Goal: Navigation & Orientation: Find specific page/section

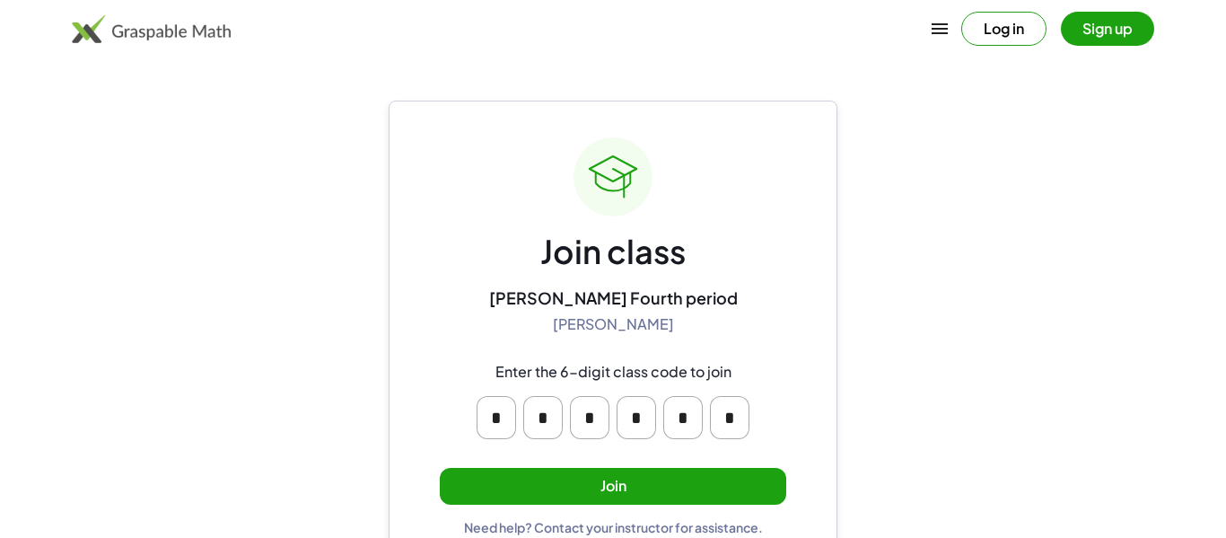
scroll to position [34, 0]
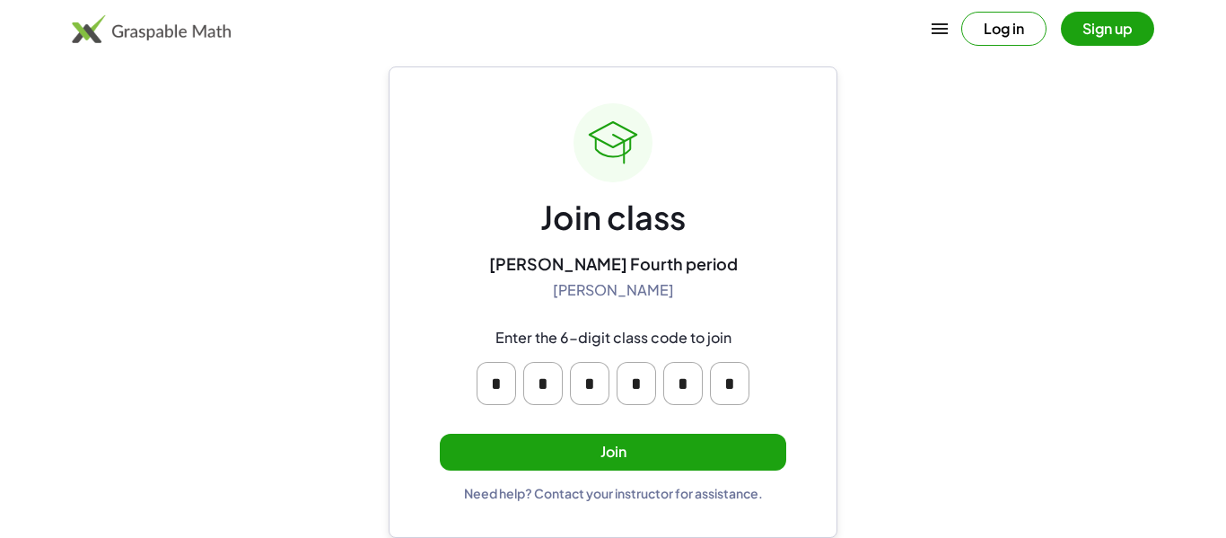
click at [569, 460] on button "Join" at bounding box center [613, 452] width 347 height 37
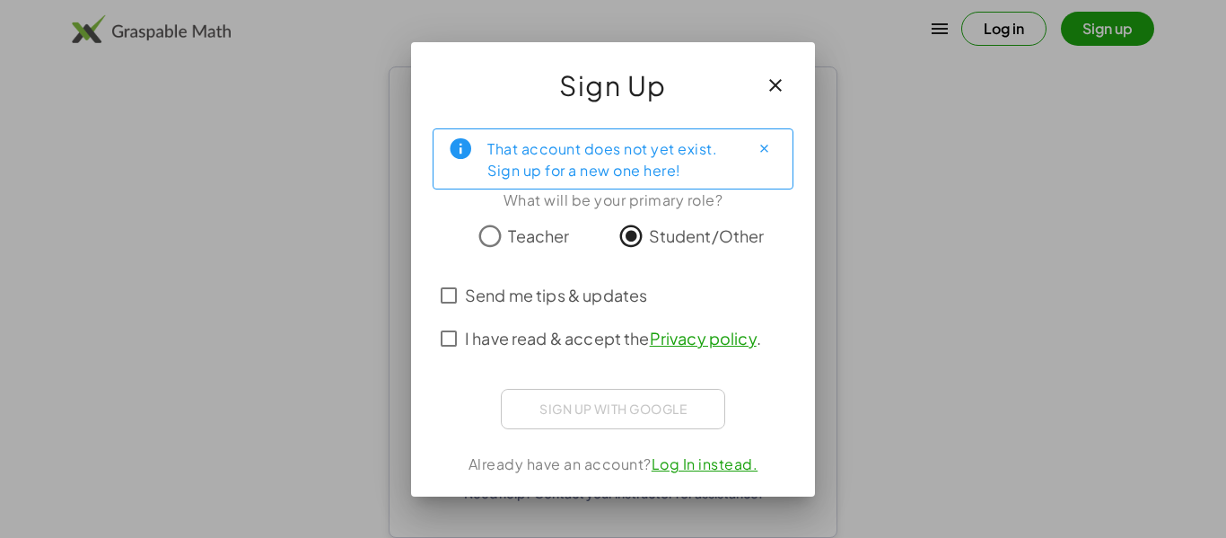
click at [540, 339] on span "I have read & accept the Privacy policy ." at bounding box center [613, 338] width 296 height 24
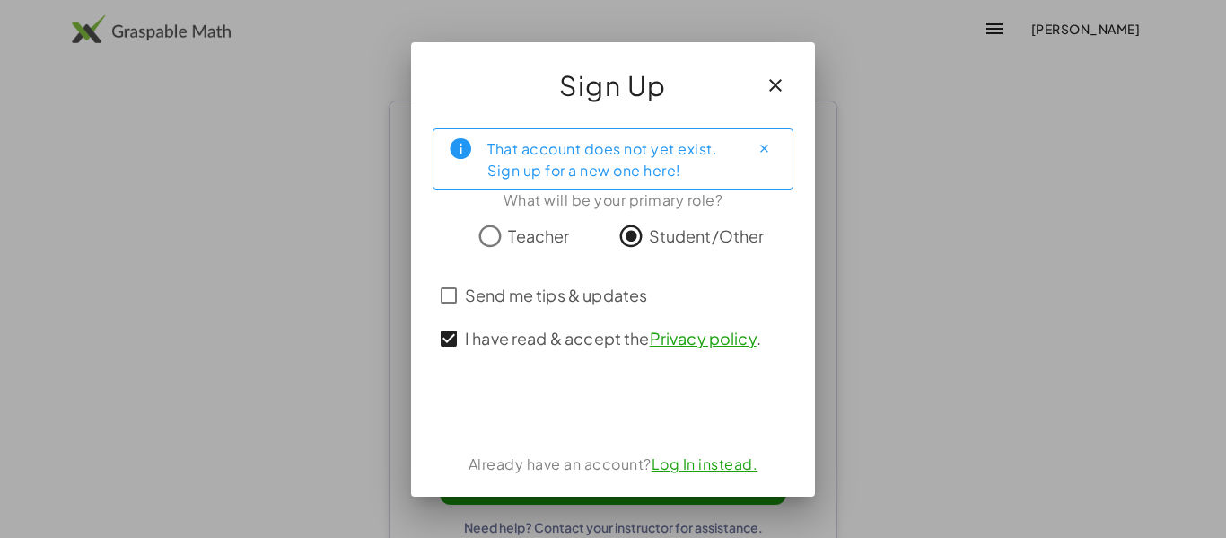
scroll to position [34, 0]
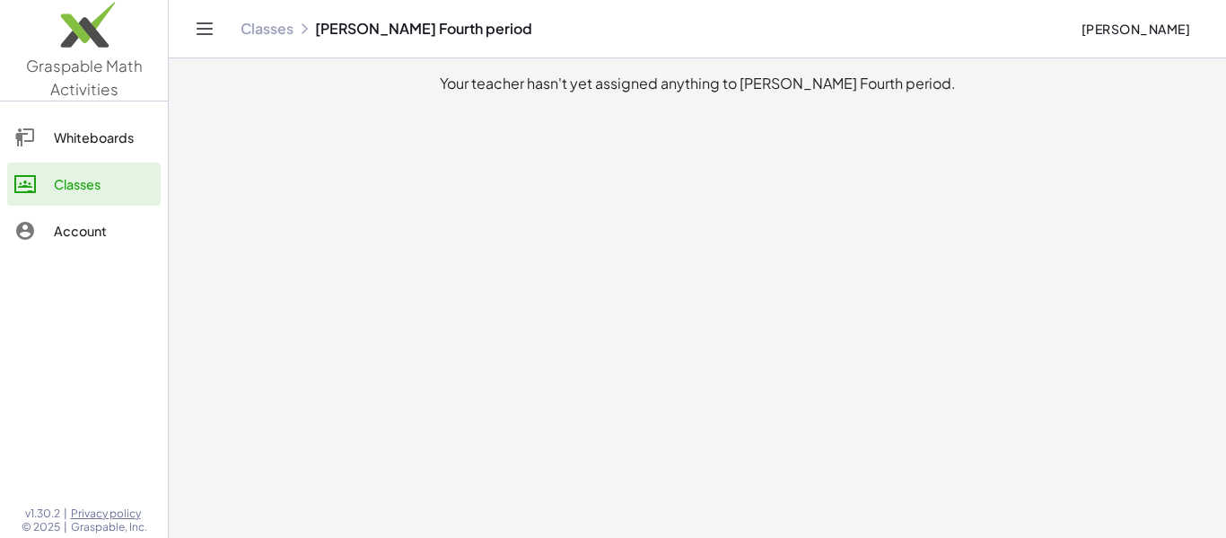
click at [74, 119] on link "Whiteboards" at bounding box center [84, 137] width 154 height 43
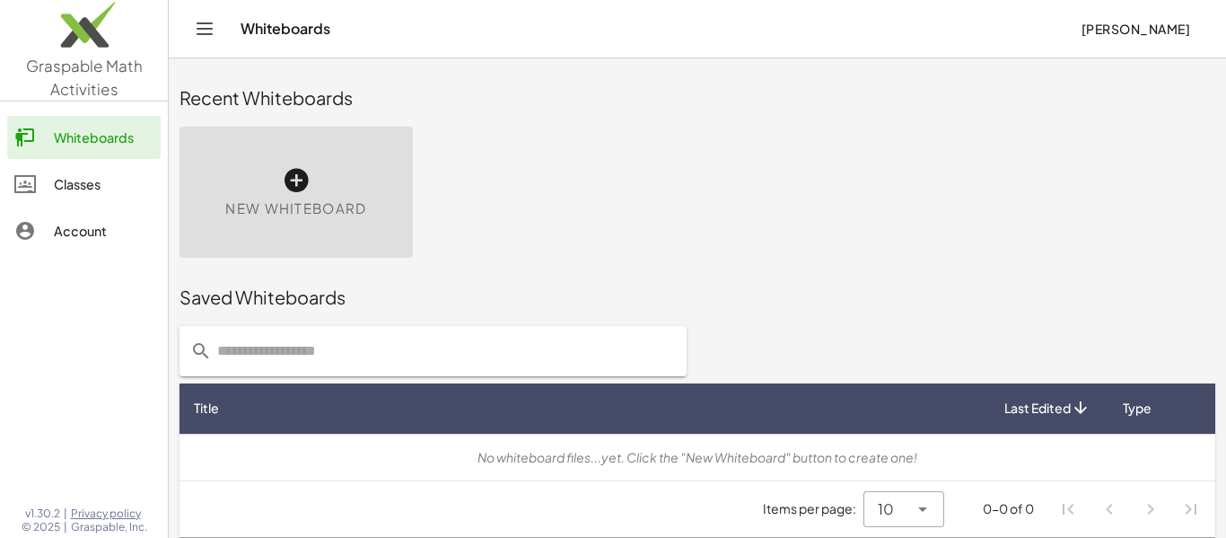
scroll to position [10, 0]
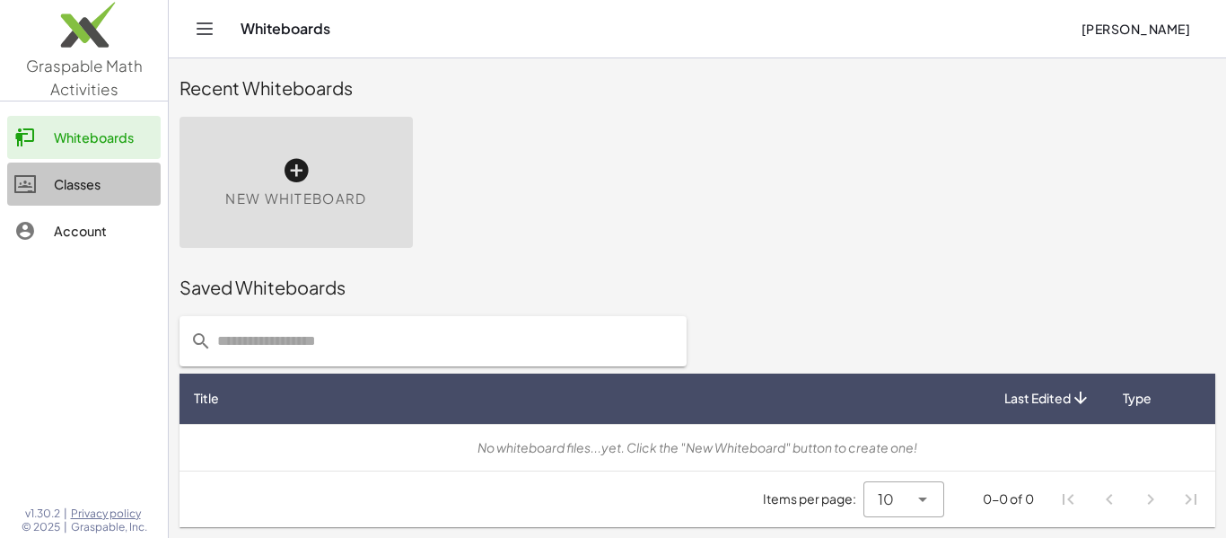
click at [56, 184] on div "Classes" at bounding box center [104, 184] width 100 height 22
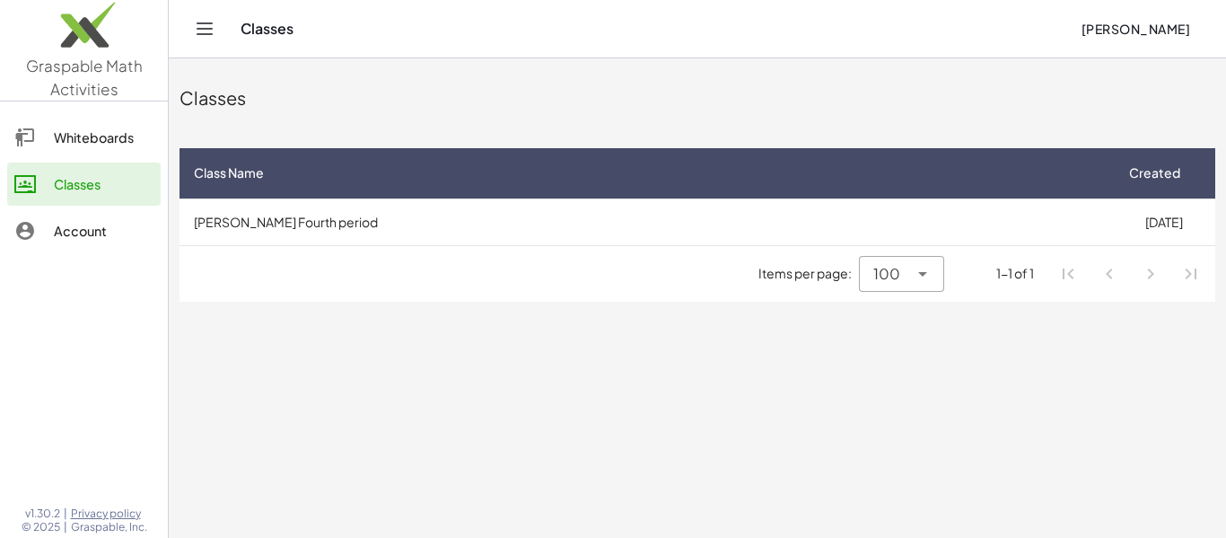
click at [88, 225] on div "Account" at bounding box center [104, 231] width 100 height 22
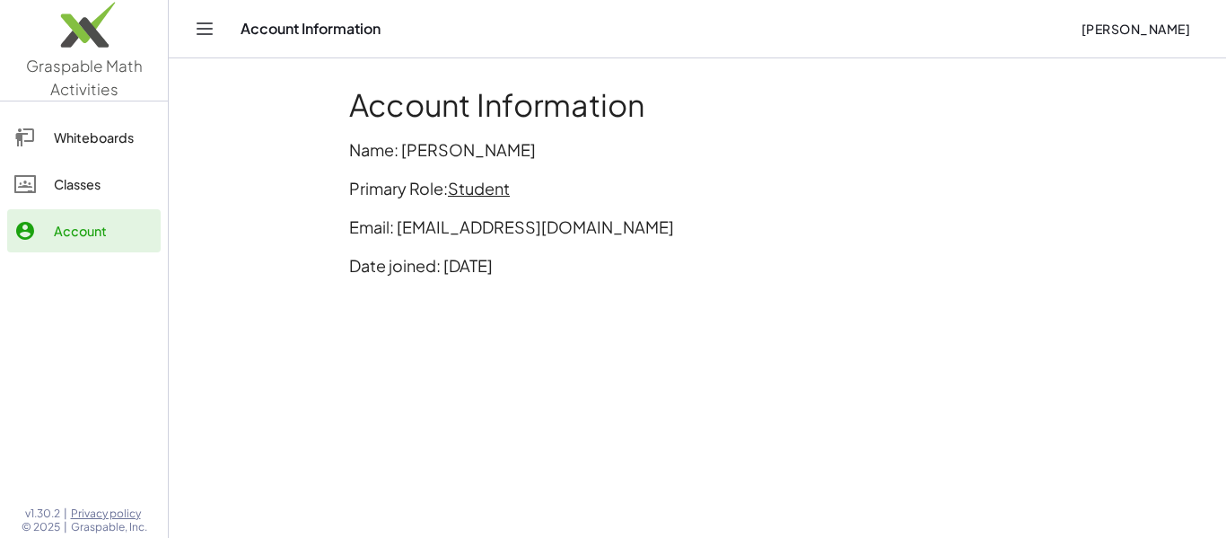
click at [94, 184] on div "Classes" at bounding box center [104, 184] width 100 height 22
